Goal: Task Accomplishment & Management: Use online tool/utility

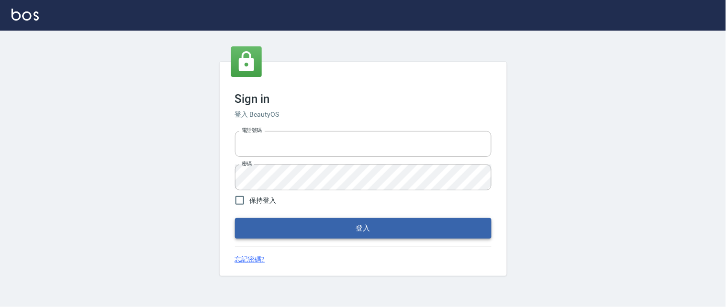
type input "0931911003"
click at [332, 231] on button "登入" at bounding box center [363, 228] width 256 height 20
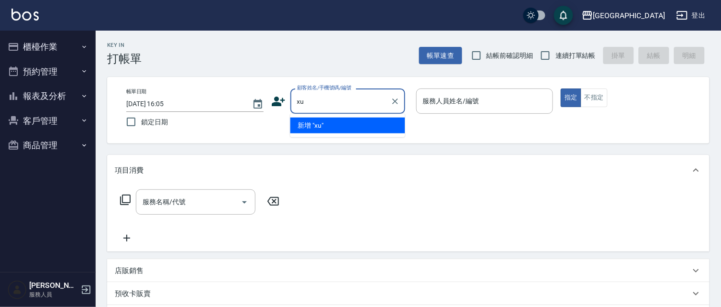
type input "x"
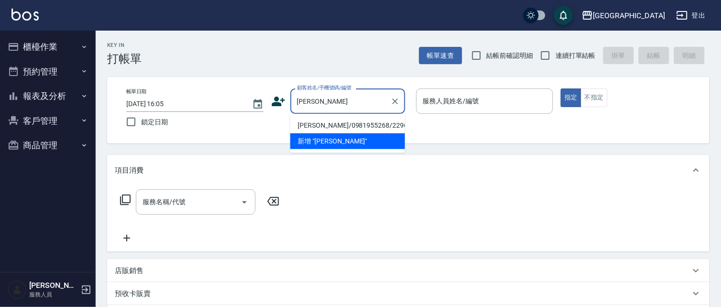
type input "李"
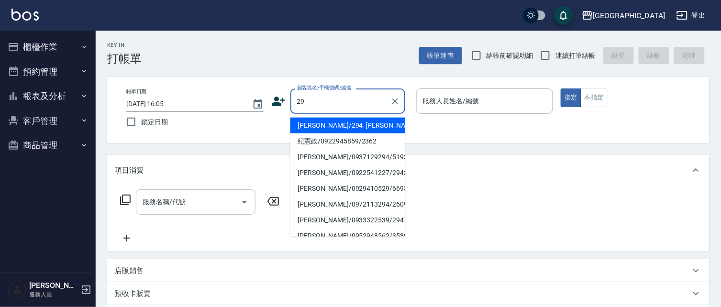
type input "2"
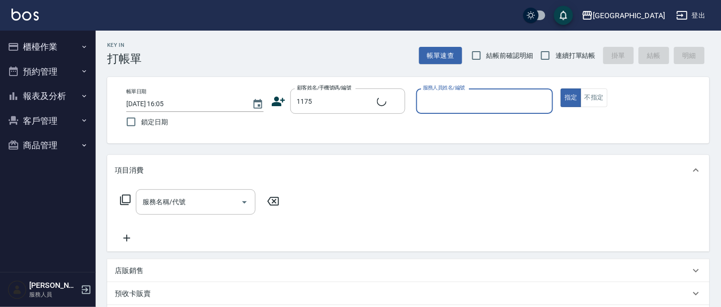
type input "[PERSON_NAME]/0933562121/1175"
click at [392, 101] on icon "Clear" at bounding box center [395, 102] width 10 height 10
